Goal: Information Seeking & Learning: Learn about a topic

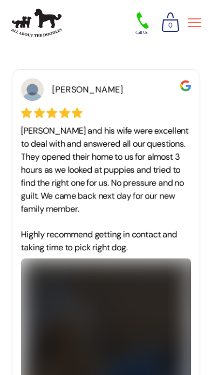
click at [192, 20] on icon at bounding box center [194, 23] width 13 height 10
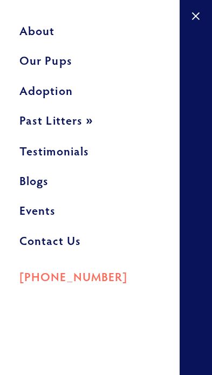
click at [68, 63] on link "Our Pups" at bounding box center [89, 64] width 141 height 30
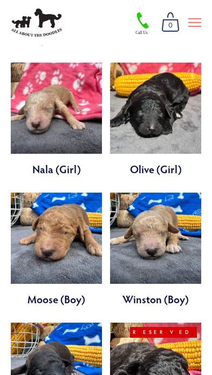
scroll to position [2374, 0]
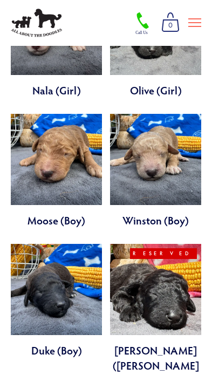
click at [78, 244] on link at bounding box center [56, 301] width 91 height 114
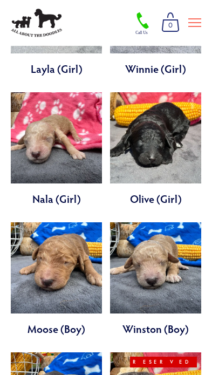
scroll to position [2265, 0]
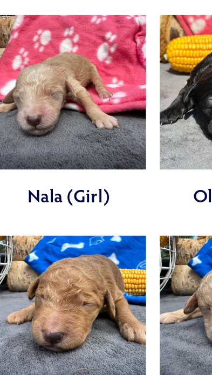
click at [67, 223] on link at bounding box center [56, 280] width 91 height 114
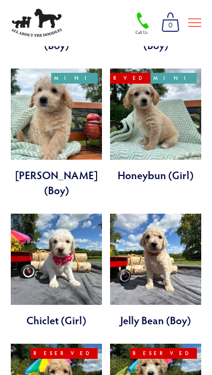
scroll to position [678, 0]
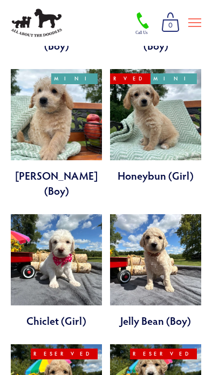
click at [173, 216] on link at bounding box center [155, 271] width 91 height 114
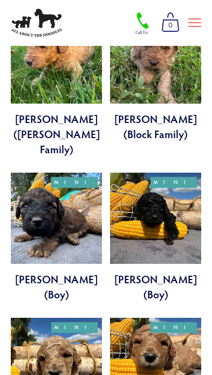
scroll to position [1622, 0]
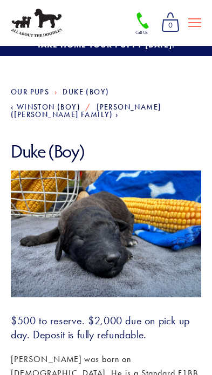
scroll to position [107, 0]
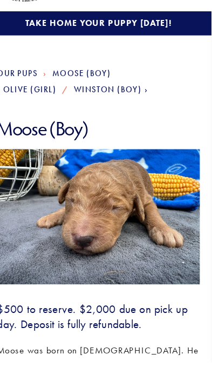
scroll to position [27, 0]
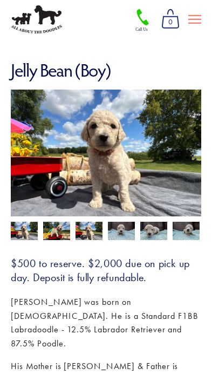
scroll to position [93, 0]
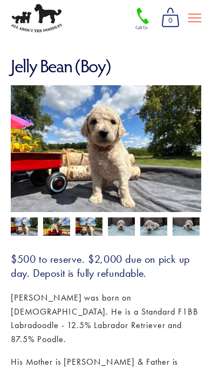
click at [128, 225] on img at bounding box center [121, 232] width 27 height 20
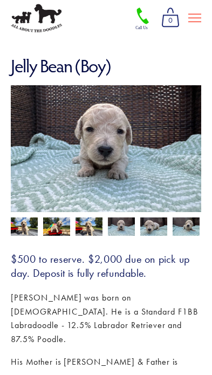
click at [65, 222] on img at bounding box center [56, 232] width 27 height 20
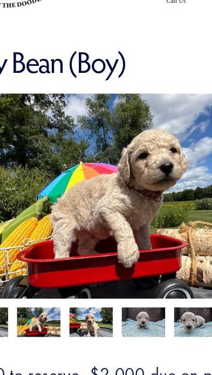
click at [75, 222] on img at bounding box center [88, 232] width 27 height 20
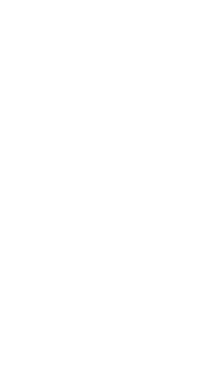
scroll to position [35, 0]
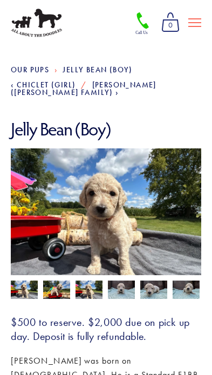
click at [23, 280] on img at bounding box center [24, 290] width 27 height 20
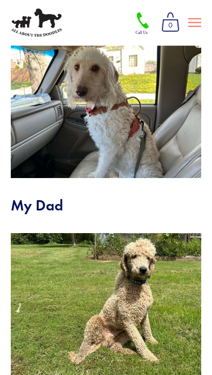
scroll to position [656, 0]
